Goal: Task Accomplishment & Management: Complete application form

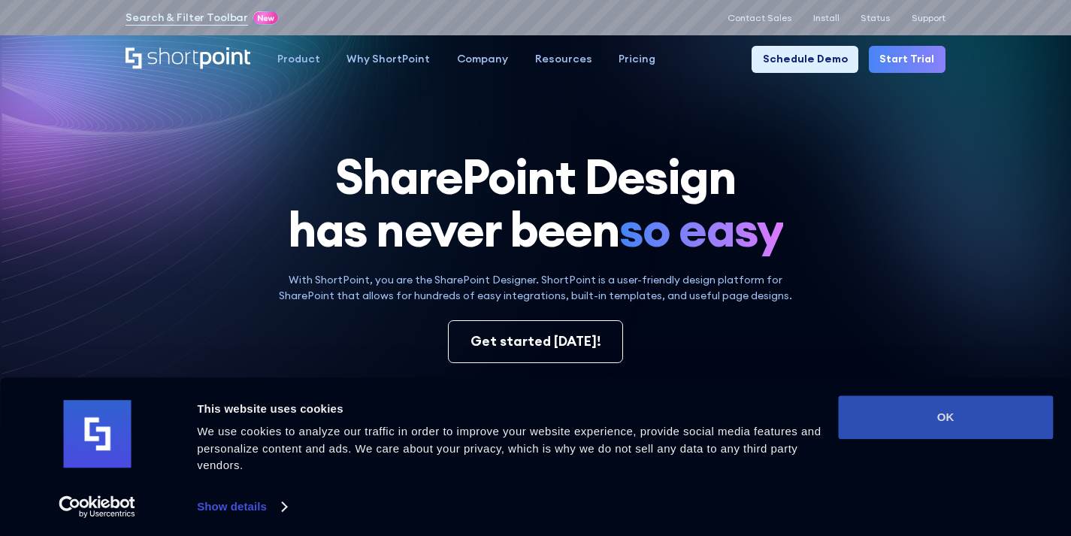
click at [923, 417] on button "OK" at bounding box center [945, 417] width 215 height 44
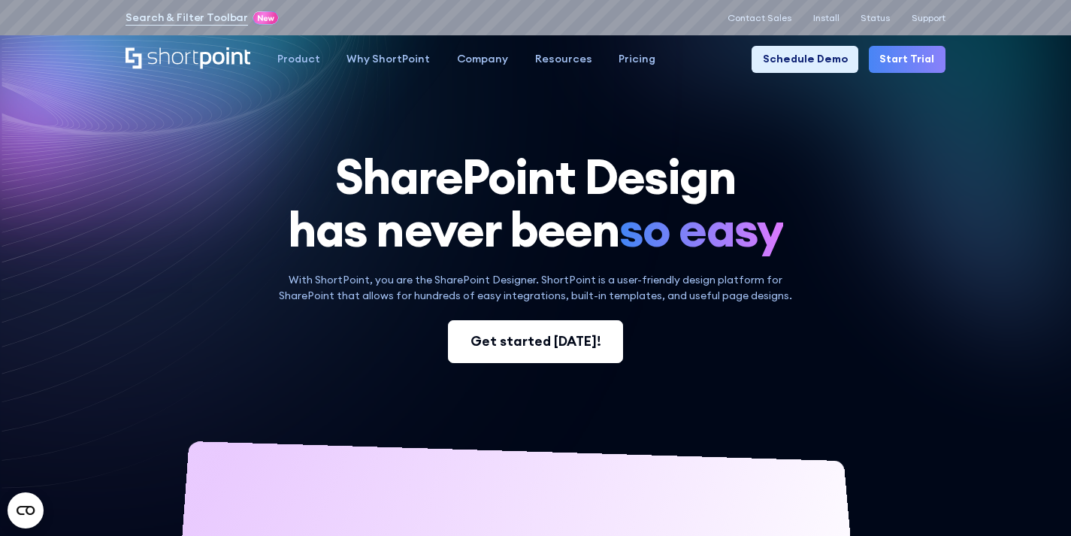
click at [541, 344] on div "Get started [DATE]!" at bounding box center [536, 342] width 131 height 20
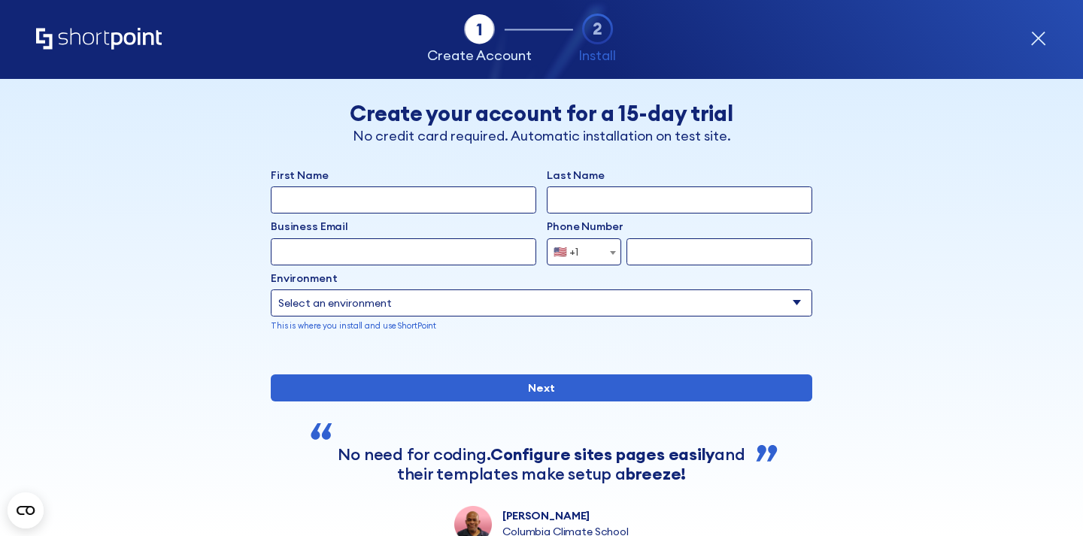
click at [383, 314] on select "Select an environment Microsoft 365 SharePoint Online SharePoint 2019 (On-Premi…" at bounding box center [541, 302] width 541 height 27
click at [364, 205] on input "First Name" at bounding box center [403, 199] width 265 height 27
type input "B"
click at [346, 198] on input "Vidhvasub" at bounding box center [403, 199] width 265 height 27
type input "Vidhvasin"
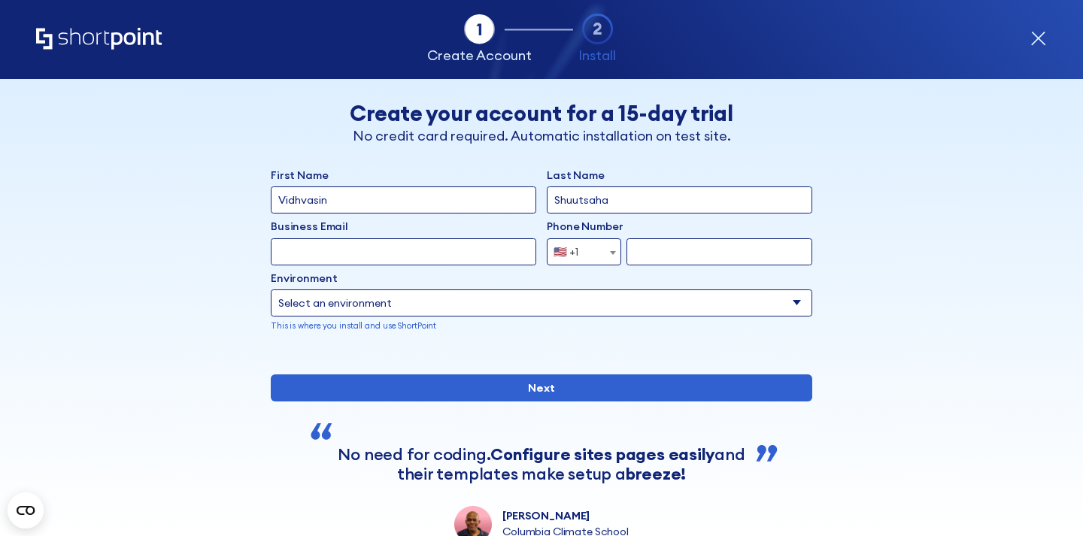
type input "Shuutsaha"
type input "vidhvasin.shuutsaha@abbott.com"
click at [571, 253] on span "🇺🇸 +1" at bounding box center [570, 251] width 46 height 27
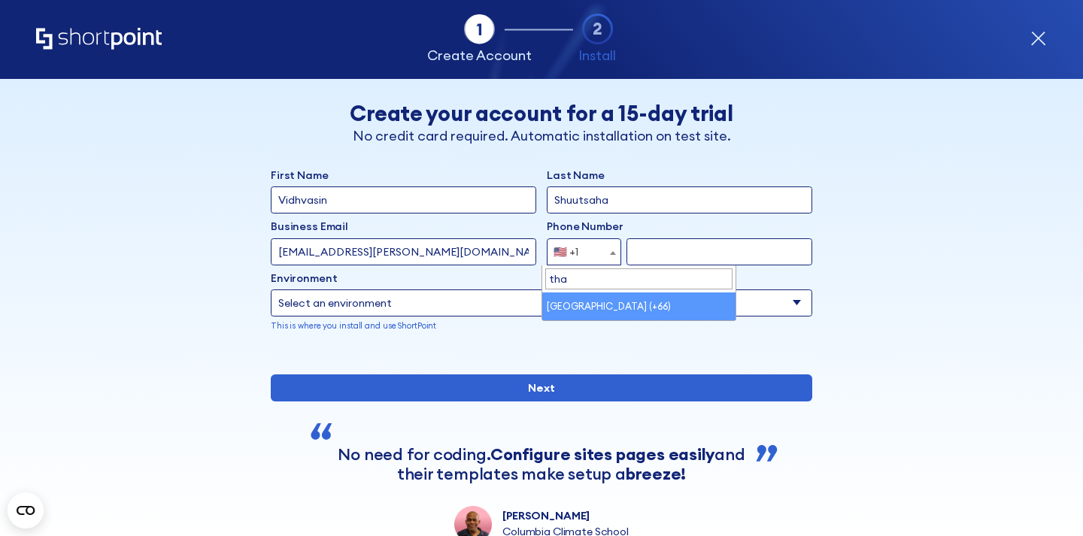
type input "tha"
select select "+66"
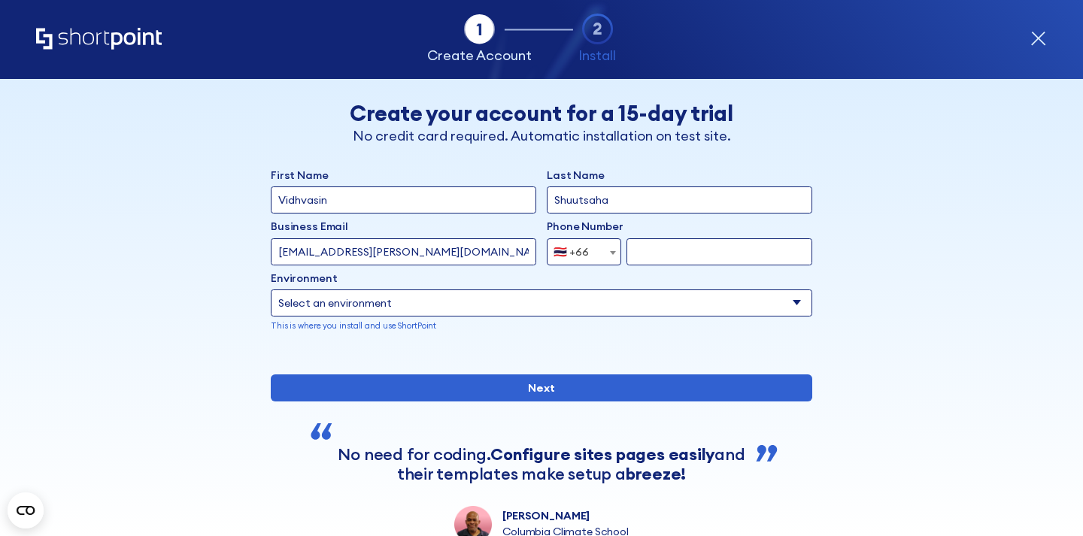
click at [678, 256] on input "form" at bounding box center [719, 251] width 186 height 27
type input "632176421"
click at [561, 302] on select "Select an environment Microsoft 365 SharePoint Online SharePoint 2019 (On-Premi…" at bounding box center [541, 302] width 541 height 27
select select "Microsoft 365"
click at [271, 289] on select "Select an environment Microsoft 365 SharePoint Online SharePoint 2019 (On-Premi…" at bounding box center [541, 302] width 541 height 27
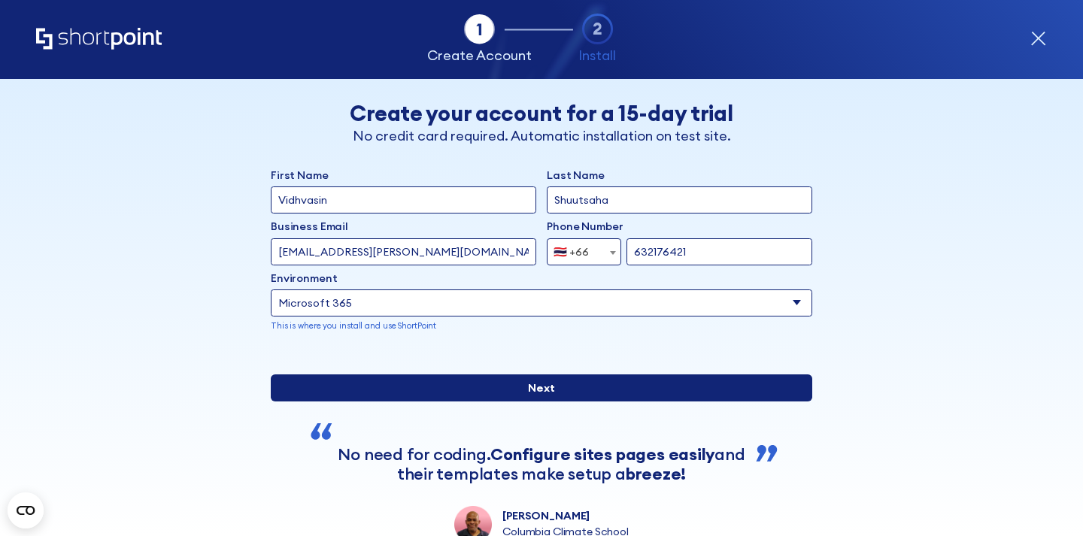
drag, startPoint x: 399, startPoint y: 427, endPoint x: 394, endPoint y: 420, distance: 9.2
click at [399, 401] on input "Next" at bounding box center [541, 387] width 541 height 27
